Goal: Task Accomplishment & Management: Manage account settings

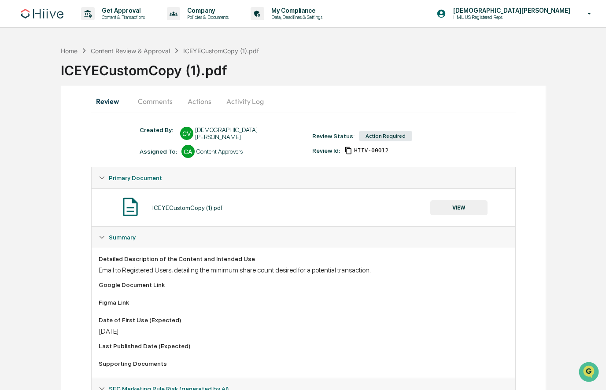
click at [174, 97] on button "Comments" at bounding box center [155, 101] width 49 height 21
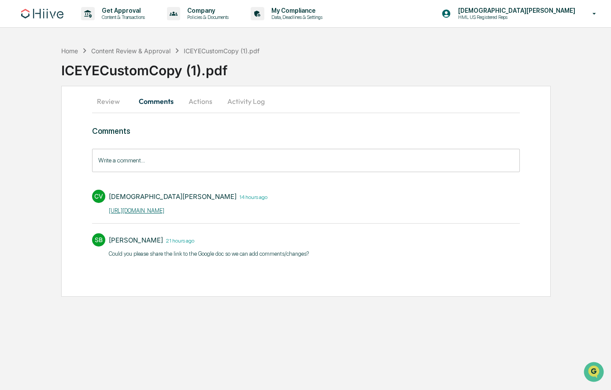
click at [105, 108] on button "Review" at bounding box center [112, 101] width 40 height 21
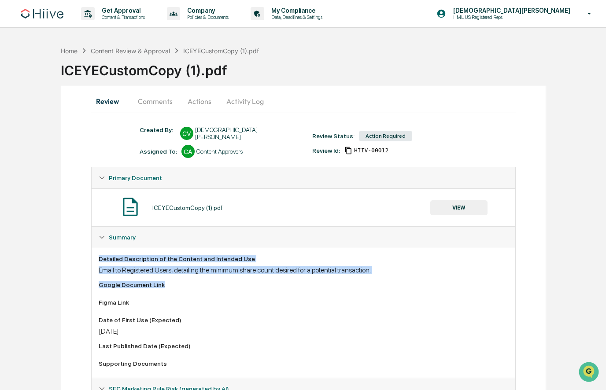
drag, startPoint x: 96, startPoint y: 258, endPoint x: 445, endPoint y: 286, distance: 350.1
click at [445, 286] on div "Review Comments Actions Activity Log Created By: ‎ ‎ CV Christian Vecchio Assig…" at bounding box center [304, 335] width 486 height 499
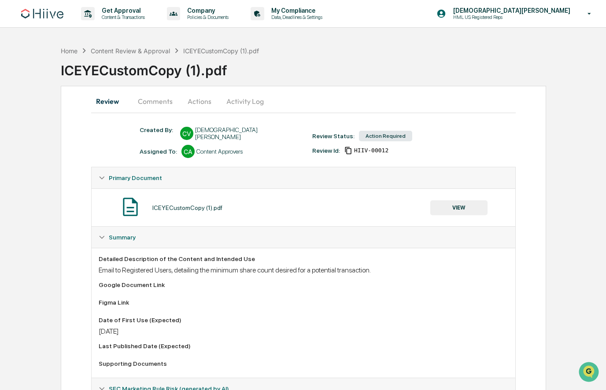
click at [444, 265] on div "Detailed Description of the Content and Intended Use Email to Registered Users,…" at bounding box center [303, 265] width 409 height 19
click at [451, 209] on button "VIEW" at bounding box center [459, 207] width 57 height 15
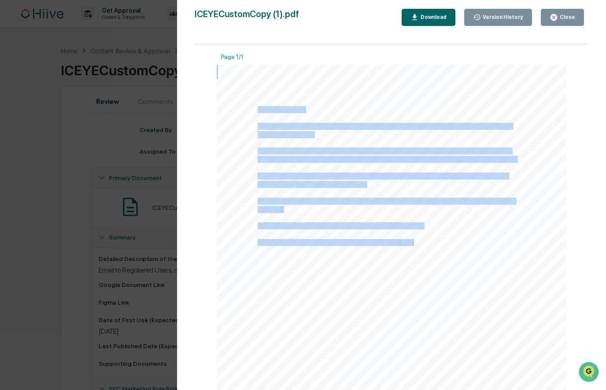
drag, startPoint x: 257, startPoint y: 109, endPoint x: 387, endPoint y: 117, distance: 130.7
click at [386, 117] on div "Hi {{FirstName}}, I wanted to let you know that we have a potential buyer inter…" at bounding box center [392, 291] width 350 height 453
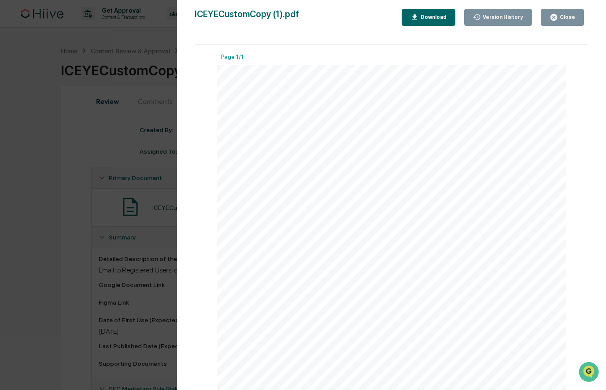
click at [445, 143] on div "Hi {{FirstName}}, I wanted to let you know that we have a potential buyer inter…" at bounding box center [392, 291] width 350 height 453
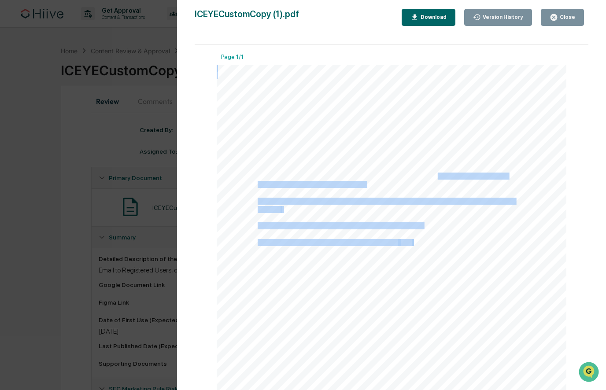
drag, startPoint x: 436, startPoint y: 175, endPoint x: 380, endPoint y: 184, distance: 57.1
click at [380, 184] on div "Hi {{FirstName}}, I wanted to let you know that we have a potential buyer inter…" at bounding box center [392, 291] width 350 height 453
click at [383, 184] on div "Hi {{FirstName}}, I wanted to let you know that we have a potential buyer inter…" at bounding box center [392, 291] width 350 height 453
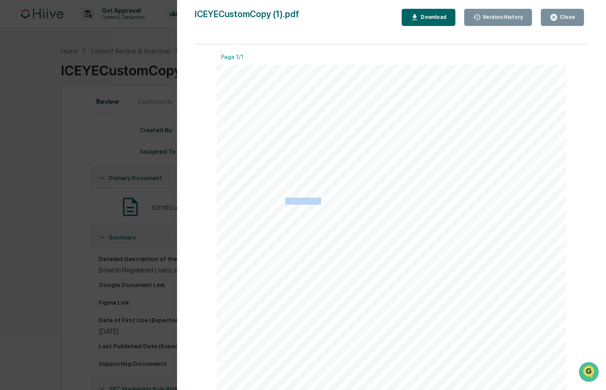
drag, startPoint x: 407, startPoint y: 218, endPoint x: 413, endPoint y: 190, distance: 29.0
click at [297, 204] on span "If you are looking to sell a smaller number of shares, you can still create a l…" at bounding box center [386, 201] width 257 height 6
drag, startPoint x: 409, startPoint y: 178, endPoint x: 378, endPoint y: 179, distance: 31.7
click at [410, 179] on span "Would you be interested in proceeding with a sale at these terms? Let me know a…" at bounding box center [383, 176] width 250 height 6
click at [462, 227] on div "Hi {{FirstName}}, I wanted to let you know that we have a potential buyer inter…" at bounding box center [392, 291] width 350 height 453
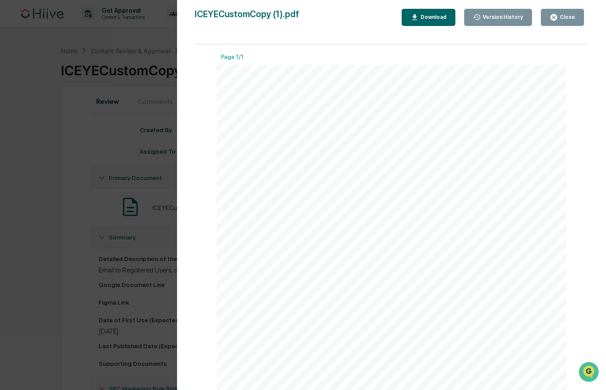
drag, startPoint x: 575, startPoint y: 14, endPoint x: 544, endPoint y: 29, distance: 35.3
click at [575, 14] on button "Close" at bounding box center [562, 17] width 43 height 17
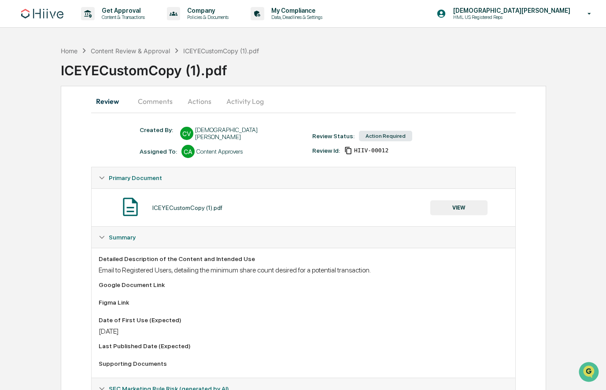
click at [153, 99] on button "Comments" at bounding box center [155, 101] width 49 height 21
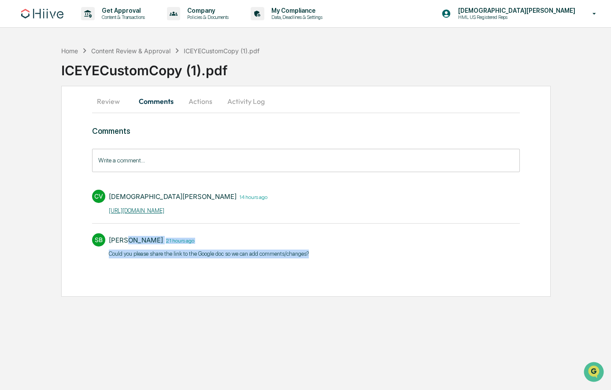
drag, startPoint x: 191, startPoint y: 247, endPoint x: 385, endPoint y: 255, distance: 193.6
click at [385, 255] on div "SB Stephanie Bernard 21 hours ago ​Could you please share the link to the Googl…" at bounding box center [306, 245] width 428 height 33
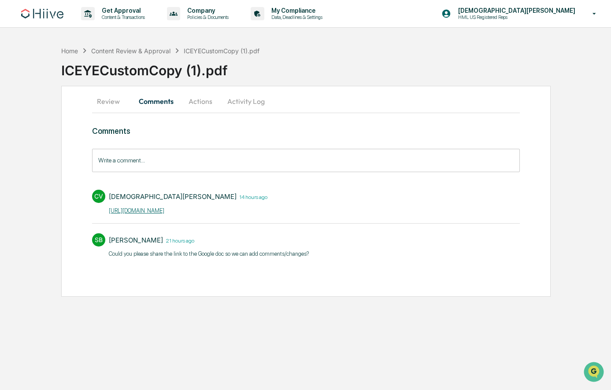
drag, startPoint x: 362, startPoint y: 254, endPoint x: 223, endPoint y: 234, distance: 140.6
click at [362, 254] on div "SB Stephanie Bernard 21 hours ago ​Could you please share the link to the Googl…" at bounding box center [306, 245] width 428 height 33
click at [164, 208] on link "[URL][DOMAIN_NAME]​" at bounding box center [137, 211] width 56 height 7
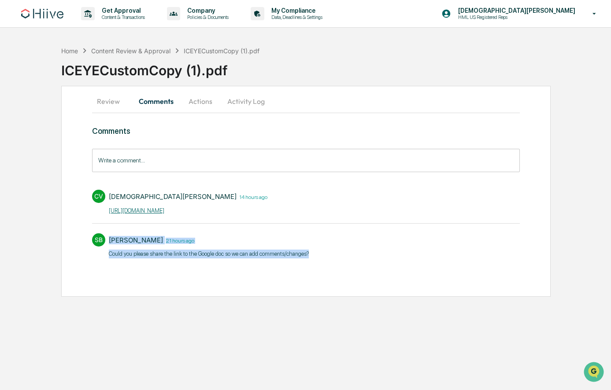
drag, startPoint x: 108, startPoint y: 239, endPoint x: 380, endPoint y: 266, distance: 273.6
click at [380, 266] on div "Comments Write a comment... Write a comment... CV Christian Vecchio 14 hours ag…" at bounding box center [306, 209] width 428 height 166
click at [375, 263] on div "Comments Write a comment... Write a comment... CV Christian Vecchio 14 hours ag…" at bounding box center [306, 209] width 428 height 166
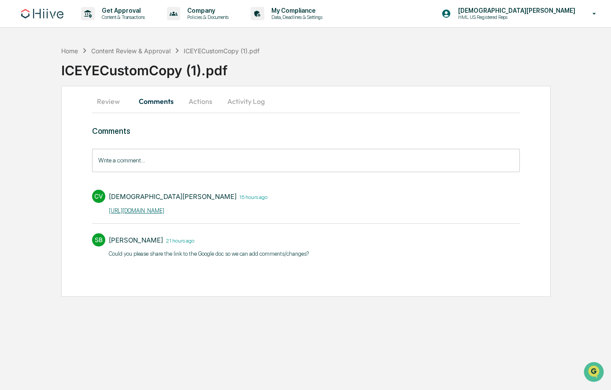
click at [244, 102] on button "Activity Log" at bounding box center [246, 101] width 52 height 21
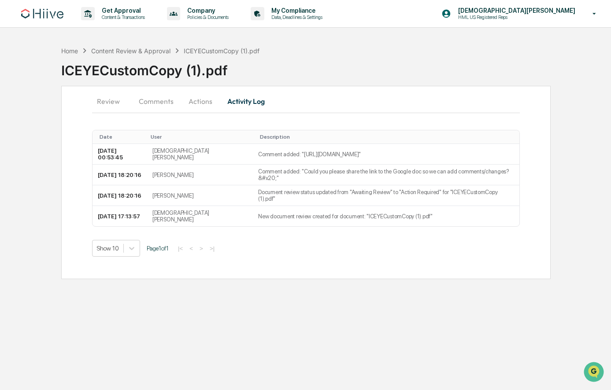
click at [209, 99] on button "Actions" at bounding box center [201, 101] width 40 height 21
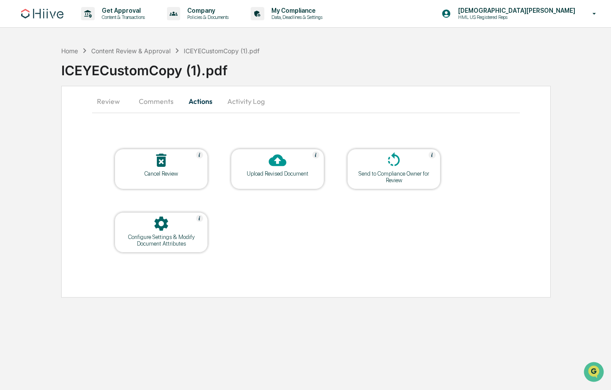
click at [264, 171] on div "Upload Revised Document" at bounding box center [277, 174] width 79 height 7
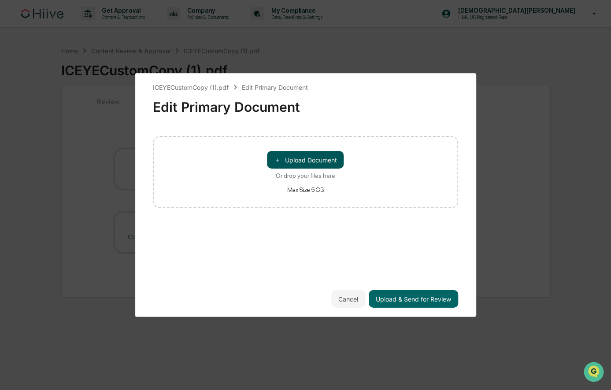
click at [329, 164] on button "＋ Upload Document" at bounding box center [305, 160] width 77 height 18
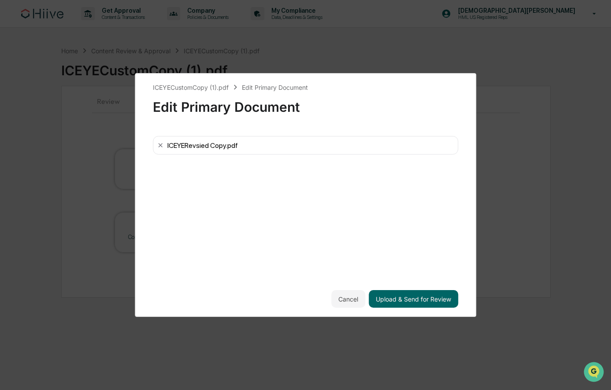
click at [345, 298] on button "Cancel" at bounding box center [348, 299] width 34 height 18
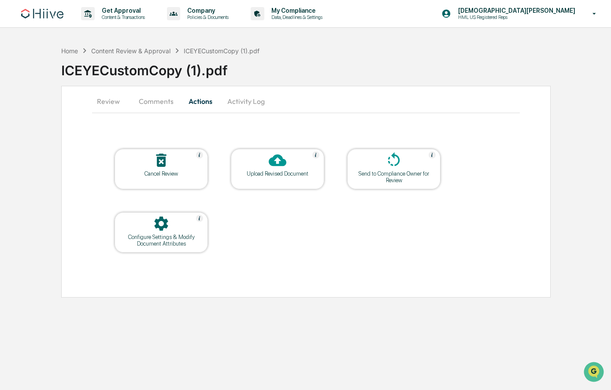
drag, startPoint x: 332, startPoint y: 86, endPoint x: 233, endPoint y: 131, distance: 108.5
click at [332, 86] on div "Review Comments Actions Activity Log Cancel Review Upload Revised Document Send…" at bounding box center [306, 192] width 490 height 212
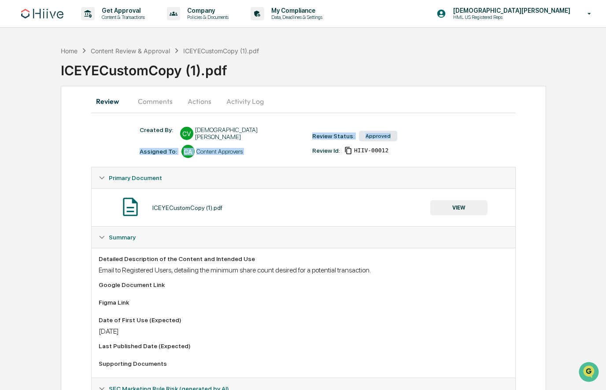
drag, startPoint x: 314, startPoint y: 133, endPoint x: 476, endPoint y: 137, distance: 162.2
click at [474, 139] on div "Created By: ‎ ‎ CV Christian Vecchio Assigned To: CA Content Approvers Review S…" at bounding box center [307, 142] width 345 height 32
click at [474, 112] on div "Review Comments Actions Activity Log" at bounding box center [303, 102] width 424 height 22
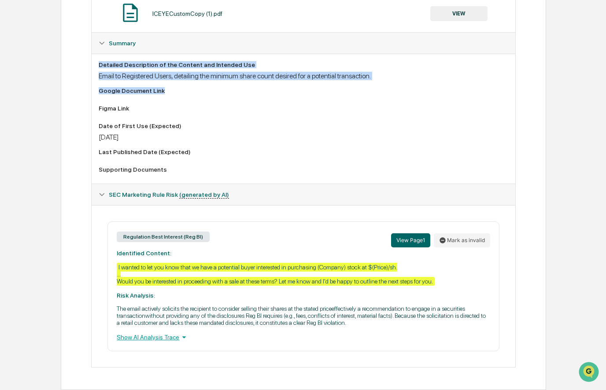
drag, startPoint x: 103, startPoint y: 57, endPoint x: 555, endPoint y: 93, distance: 453.6
click at [584, 97] on div "Home Content Review & Approval ICEYECustomCopy (1).pdf ICEYECustomCopy (1).pdf …" at bounding box center [303, 119] width 606 height 543
click at [373, 77] on div "Detailed Description of the Content and Intended Use Email to Registered Users,…" at bounding box center [303, 118] width 409 height 115
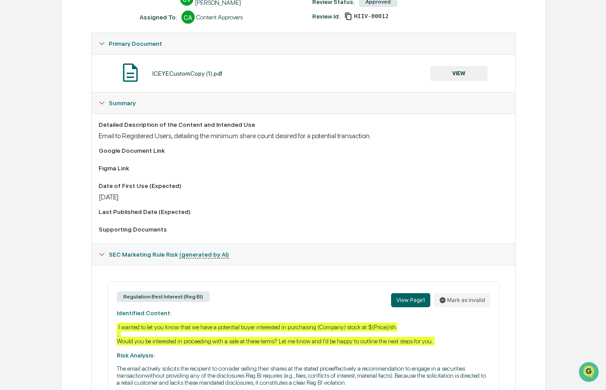
scroll to position [0, 0]
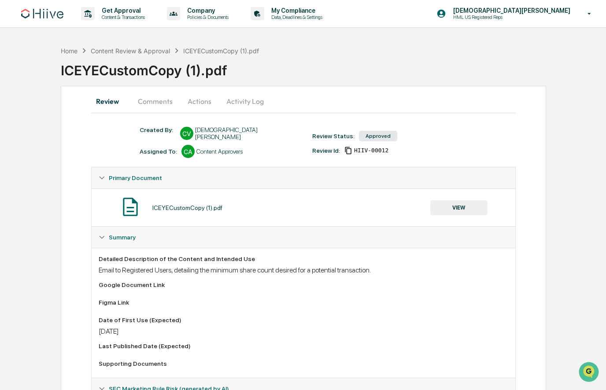
click at [155, 100] on button "Comments" at bounding box center [155, 101] width 49 height 21
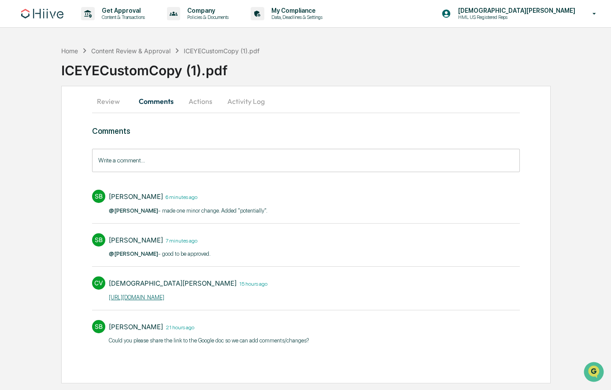
drag, startPoint x: 107, startPoint y: 100, endPoint x: 82, endPoint y: 104, distance: 25.3
click at [108, 101] on button "Review" at bounding box center [112, 101] width 40 height 21
